Goal: Transaction & Acquisition: Purchase product/service

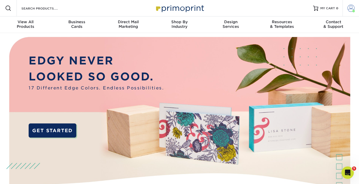
click at [348, 9] on span at bounding box center [350, 8] width 7 height 7
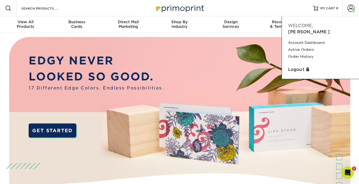
click at [288, 7] on div "Resources Menu Search Products Account Welcome, Christina Account Dashboard Act…" at bounding box center [179, 8] width 359 height 16
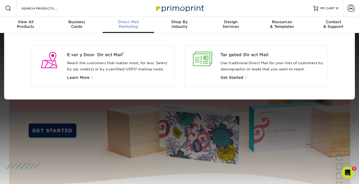
click at [132, 62] on p "Reach the customers that matter most, for less. Select by zip code(s) or by a c…" at bounding box center [118, 66] width 103 height 12
click at [112, 56] on span "Every Door Direct Mail ®" at bounding box center [118, 55] width 103 height 6
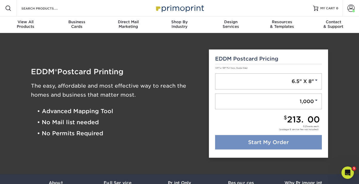
click at [278, 143] on link "Start My Order" at bounding box center [268, 142] width 107 height 14
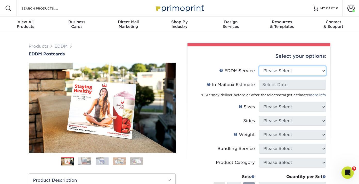
click at [287, 71] on select "Please Select Full Service Print Only" at bounding box center [292, 71] width 67 height 10
select select "print_only"
click at [259, 66] on select "Please Select Full Service Print Only" at bounding box center [292, 71] width 67 height 10
select select "-1"
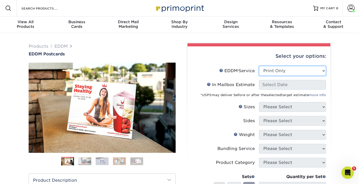
select select "-1"
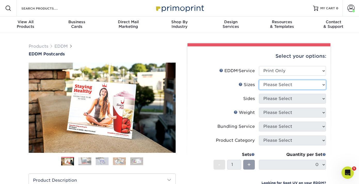
click at [278, 87] on select "Please Select 4.5" x 12" 6" x 12" 6.5" x 8" 6.5" x 9" 6.5" x 12" 7" x 8.5" 8" x…" at bounding box center [292, 85] width 67 height 10
select select "6.50x8.00"
click at [259, 80] on select "Please Select 4.5" x 12" 6" x 12" 6.5" x 8" 6.5" x 9" 6.5" x 12" 7" x 8.5" 8" x…" at bounding box center [292, 85] width 67 height 10
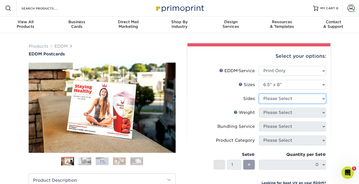
click at [276, 100] on select "Please Select Print Both Sides Print Front Only" at bounding box center [292, 99] width 67 height 10
select select "13abbda7-1d64-4f25-8bb2-c179b224825d"
click at [259, 94] on select "Please Select Print Both Sides Print Front Only" at bounding box center [292, 99] width 67 height 10
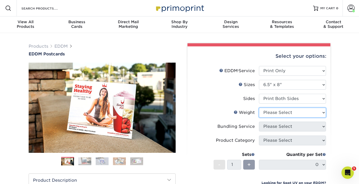
click at [294, 113] on select "Please Select 16PT 14PT" at bounding box center [292, 113] width 67 height 10
select select "16PT"
click at [259, 108] on select "Please Select 16PT 14PT" at bounding box center [292, 113] width 67 height 10
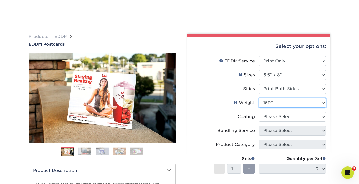
scroll to position [33, 0]
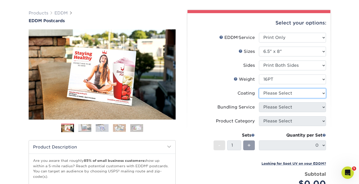
click at [285, 93] on select at bounding box center [292, 93] width 67 height 10
select select "ae367451-b2b8-45df-a344-0f05b6a12993"
click at [259, 88] on select at bounding box center [292, 93] width 67 height 10
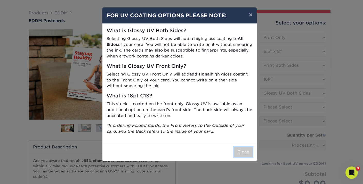
click at [250, 154] on button "Close" at bounding box center [243, 152] width 19 height 10
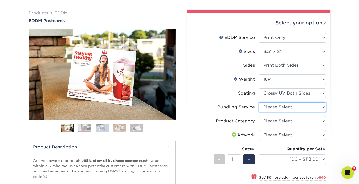
click at [270, 108] on select "Please Select No Bundling Services Yes, Bundles of 50 (+2 Days) Yes, Bundles of…" at bounding box center [292, 107] width 67 height 10
select select "58689abb-25c0-461c-a4c3-a80b627d6649"
click at [259, 102] on select "Please Select No Bundling Services Yes, Bundles of 50 (+2 Days) Yes, Bundles of…" at bounding box center [292, 107] width 67 height 10
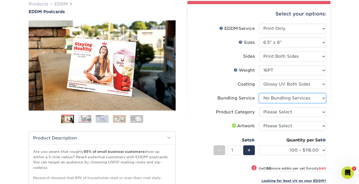
scroll to position [42, 0]
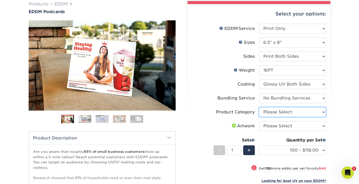
click at [274, 111] on select "Please Select Postcards" at bounding box center [292, 112] width 67 height 10
select select "9b7272e0-d6c8-4c3c-8e97-d3a1bcdab858"
click at [259, 107] on select "Please Select Postcards" at bounding box center [292, 112] width 67 height 10
click at [274, 125] on select "Please Select I will upload files I need a design - $150" at bounding box center [292, 126] width 67 height 10
select select "upload"
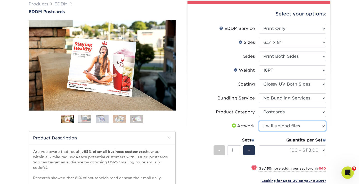
click at [259, 121] on select "Please Select I will upload files I need a design - $150" at bounding box center [292, 126] width 67 height 10
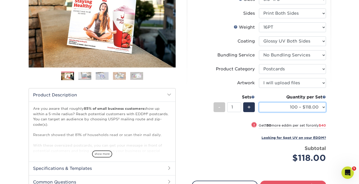
click at [288, 109] on select "100 – $118.00 250 – $158.00 500 – $182.00 1000 – $209.00 2500 – $337.00 5000 – …" at bounding box center [292, 107] width 67 height 10
select select "500 – $182.00"
click at [259, 102] on select "100 – $118.00 250 – $158.00 500 – $182.00 1000 – $209.00 2500 – $337.00 5000 – …" at bounding box center [292, 107] width 67 height 10
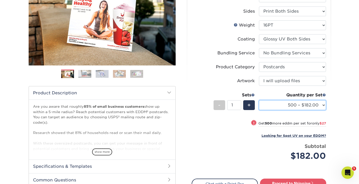
scroll to position [129, 0]
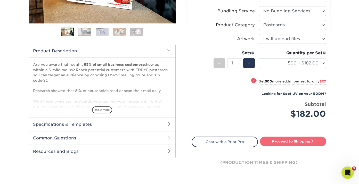
click at [297, 142] on link "Proceed to Shipping" at bounding box center [293, 141] width 66 height 9
type input "Set 1"
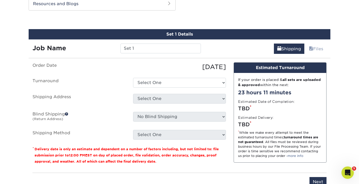
scroll to position [280, 0]
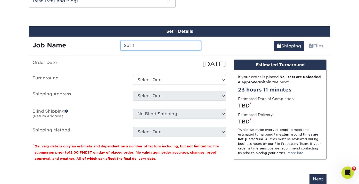
drag, startPoint x: 135, startPoint y: 45, endPoint x: 116, endPoint y: 46, distance: 19.1
click at [116, 46] on div "Job Name Set 1" at bounding box center [117, 46] width 176 height 10
type input "t"
type input "test postcard"
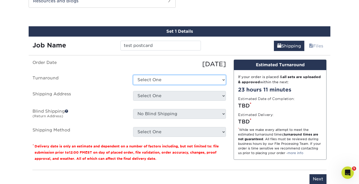
click at [173, 80] on select "Select One 2-4 Business Days 2 Day Next Business Day" at bounding box center [179, 80] width 93 height 10
select select "12e29047-0bfc-40ba-a7ab-23a25b6df091"
click at [133, 75] on select "Select One 2-4 Business Days 2 Day Next Business Day" at bounding box center [179, 80] width 93 height 10
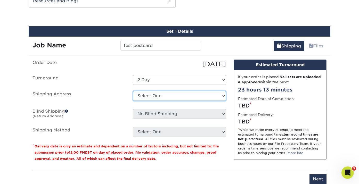
click at [164, 97] on select "Select One Christina Home Grove Street Office + Add New Address" at bounding box center [179, 96] width 93 height 10
select select "272941"
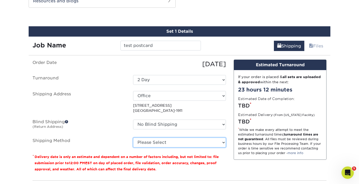
click at [175, 143] on select "Please Select Ground Shipping (+$17.33) 3 Day Shipping Service (+$21.26) 2 Day …" at bounding box center [179, 143] width 93 height 10
select select "03"
click at [133, 138] on select "Please Select Ground Shipping (+$17.33) 3 Day Shipping Service (+$21.26) 2 Day …" at bounding box center [179, 143] width 93 height 10
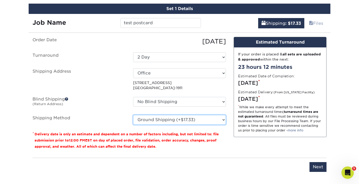
scroll to position [306, 0]
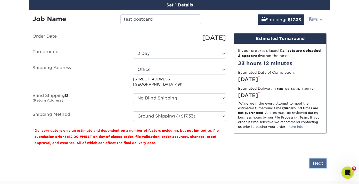
click at [320, 164] on input "Next" at bounding box center [317, 164] width 17 height 10
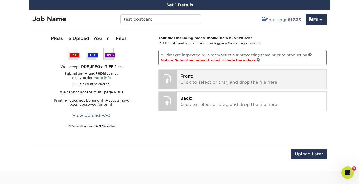
click at [232, 80] on p "Front: Click to select or drag and drop the file here." at bounding box center [251, 79] width 143 height 12
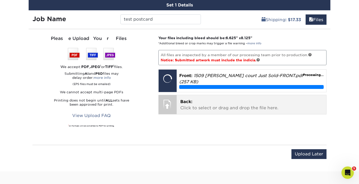
click at [243, 106] on p "Back: Click to select or drag and drop the file here." at bounding box center [251, 105] width 143 height 12
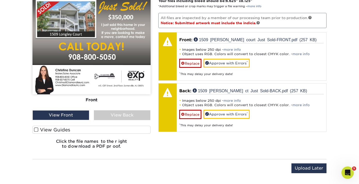
click at [36, 129] on span at bounding box center [36, 129] width 4 height 5
click at [0, 0] on input "View Guides" at bounding box center [0, 0] width 0 height 0
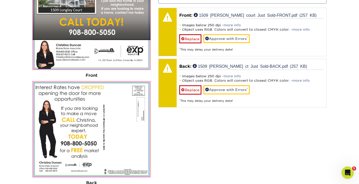
scroll to position [369, 0]
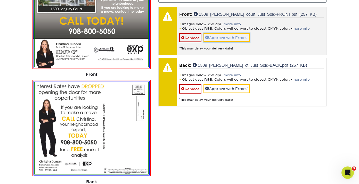
click at [224, 37] on link "Approve with Errors *" at bounding box center [226, 37] width 46 height 9
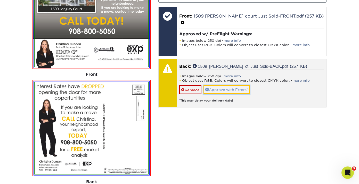
click at [234, 85] on link "Approve with Errors *" at bounding box center [226, 89] width 46 height 9
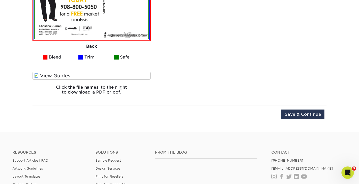
scroll to position [505, 0]
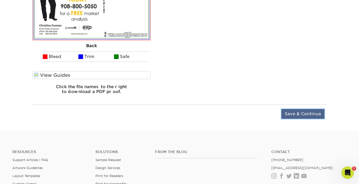
click at [301, 114] on input "Save & Continue" at bounding box center [302, 114] width 43 height 10
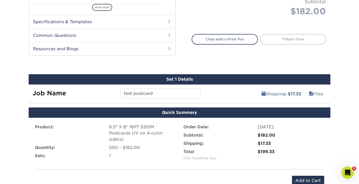
scroll to position [256, 0]
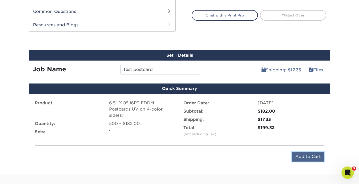
click at [307, 156] on input "Add to Cart" at bounding box center [308, 157] width 32 height 10
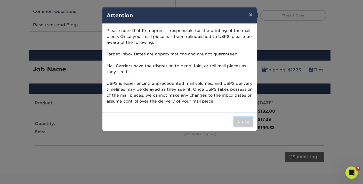
click at [245, 118] on button "Close" at bounding box center [243, 122] width 19 height 10
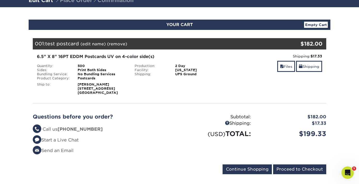
scroll to position [37, 0]
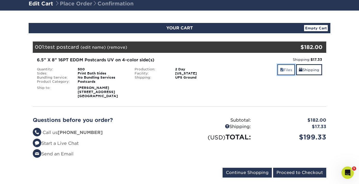
click at [284, 71] on link "Files" at bounding box center [286, 69] width 18 height 11
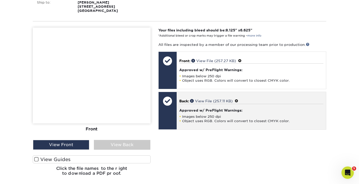
scroll to position [132, 0]
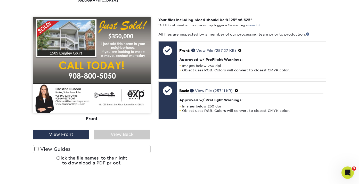
click at [36, 148] on span at bounding box center [36, 149] width 4 height 5
click at [0, 0] on input "View Guides" at bounding box center [0, 0] width 0 height 0
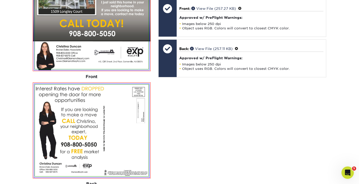
scroll to position [0, 0]
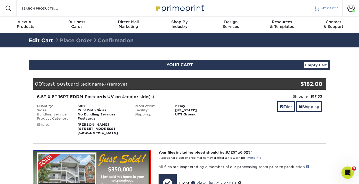
click at [326, 9] on span "MY CART" at bounding box center [328, 8] width 15 height 4
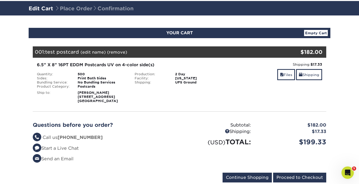
scroll to position [38, 0]
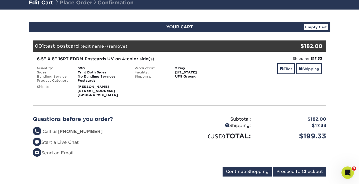
click at [317, 27] on link "Empty Cart" at bounding box center [316, 27] width 24 height 6
